Goal: Task Accomplishment & Management: Manage account settings

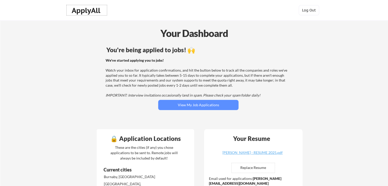
click at [94, 12] on div "ApplyAll" at bounding box center [87, 10] width 30 height 9
click at [314, 15] on button "Log Out" at bounding box center [309, 10] width 20 height 10
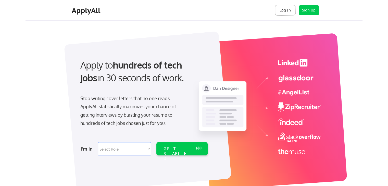
click at [285, 9] on button "Log In" at bounding box center [285, 10] width 20 height 10
